Goal: Find specific page/section: Find specific page/section

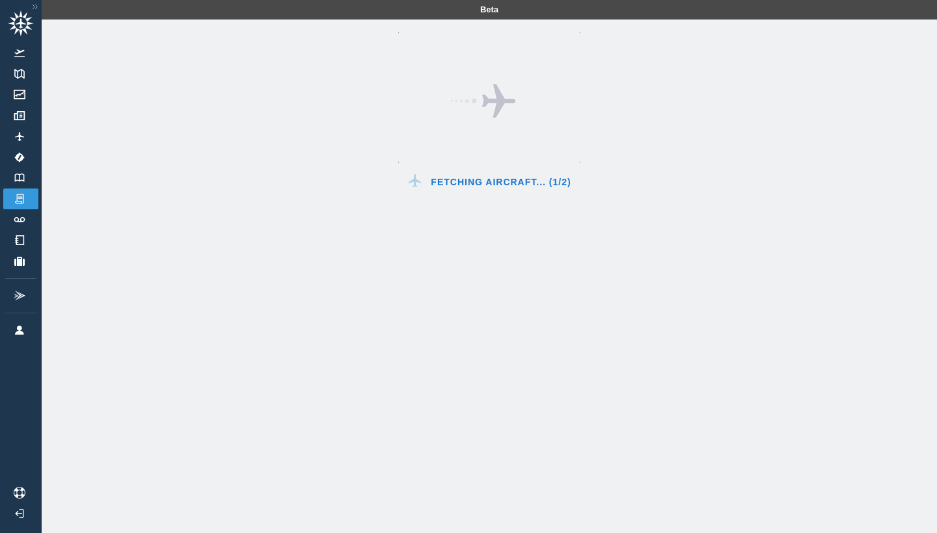
click at [59, 181] on div "Fetching Aircraft... (1/2)" at bounding box center [489, 286] width 895 height 533
click at [21, 202] on img at bounding box center [19, 199] width 14 height 12
click at [20, 182] on link "Logbook" at bounding box center [20, 178] width 35 height 21
